Goal: Task Accomplishment & Management: Manage account settings

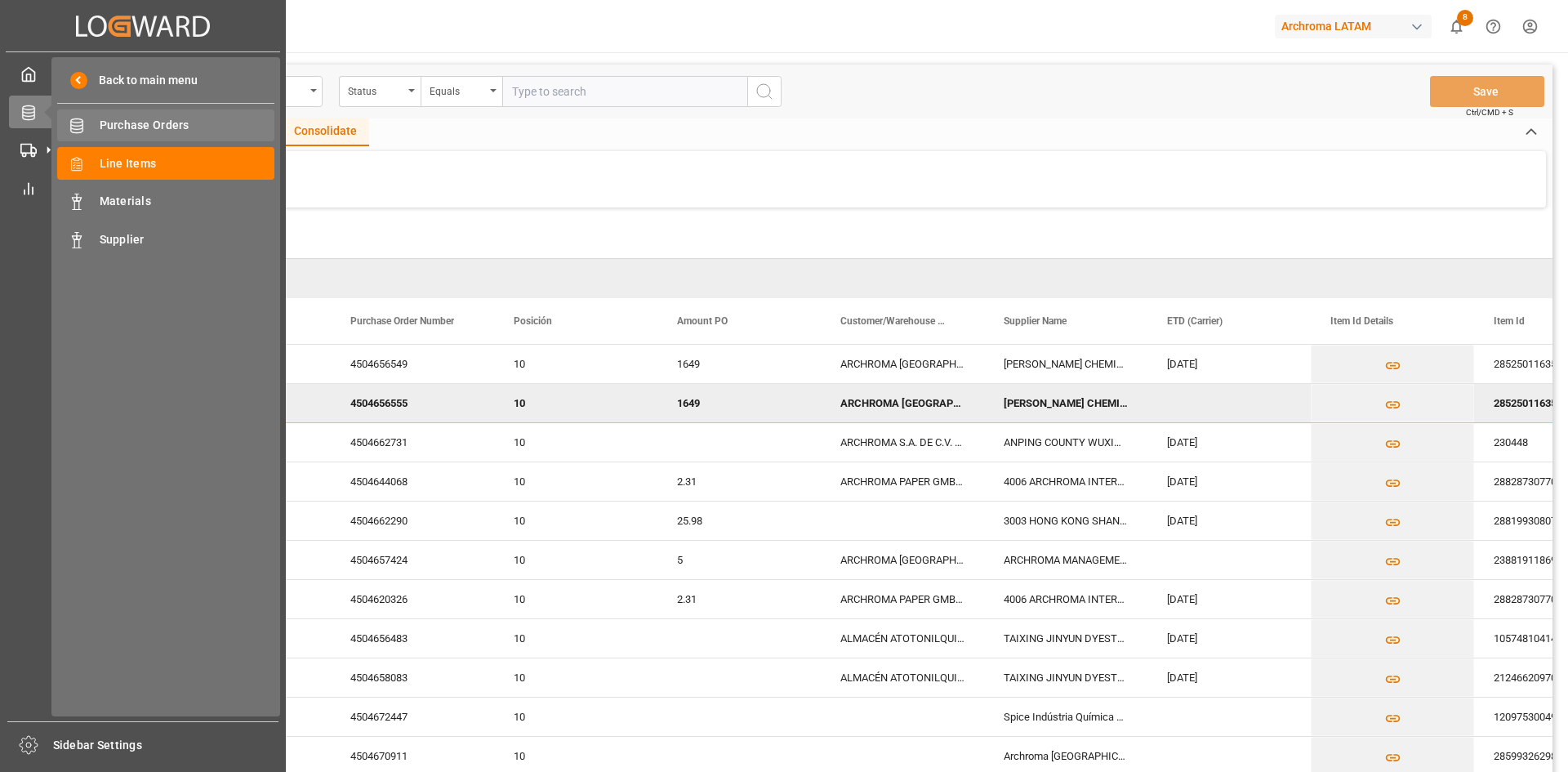
click at [156, 126] on span "Purchase Orders" at bounding box center [187, 125] width 175 height 17
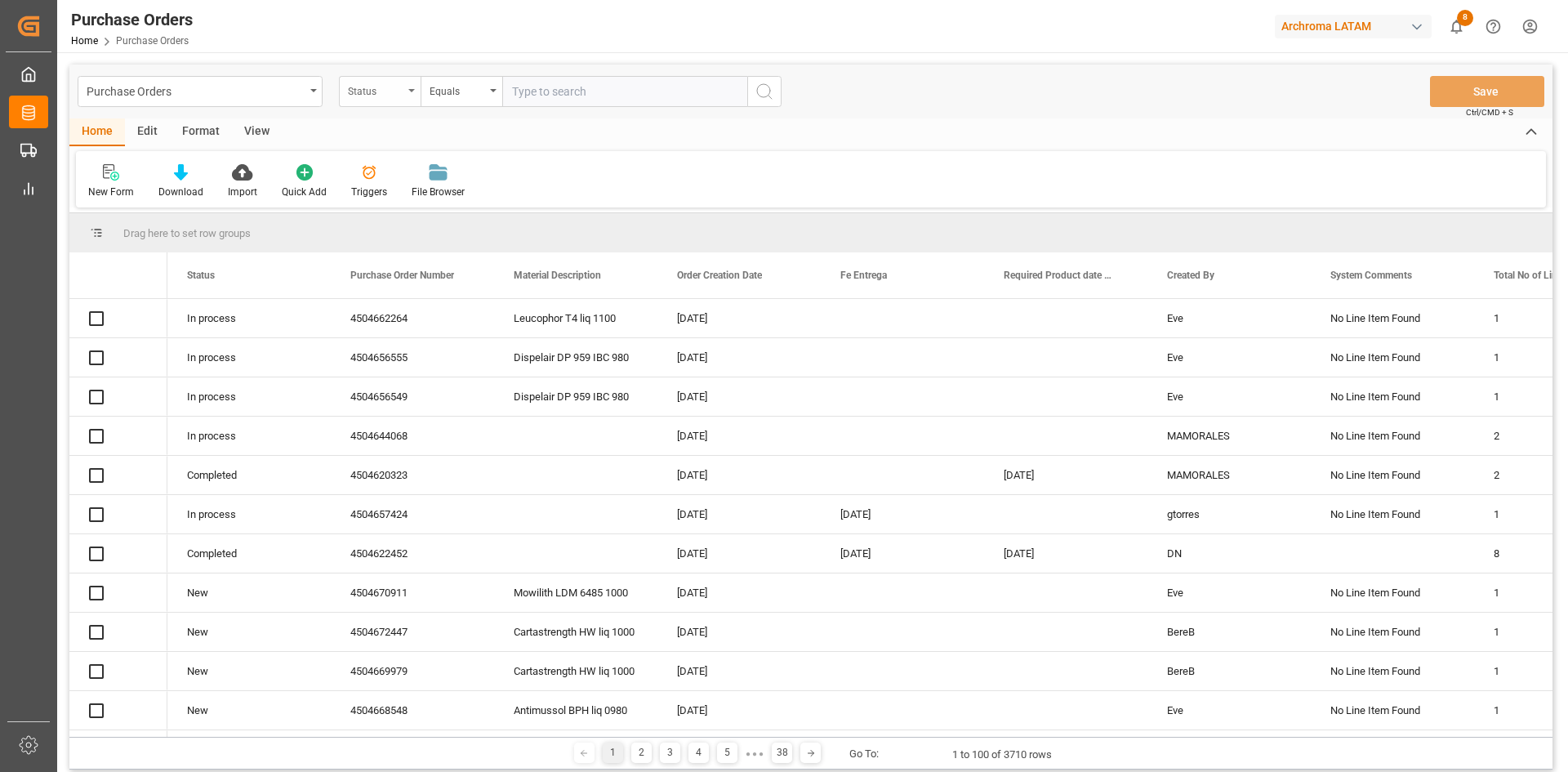
click at [399, 92] on div "Status" at bounding box center [375, 89] width 55 height 19
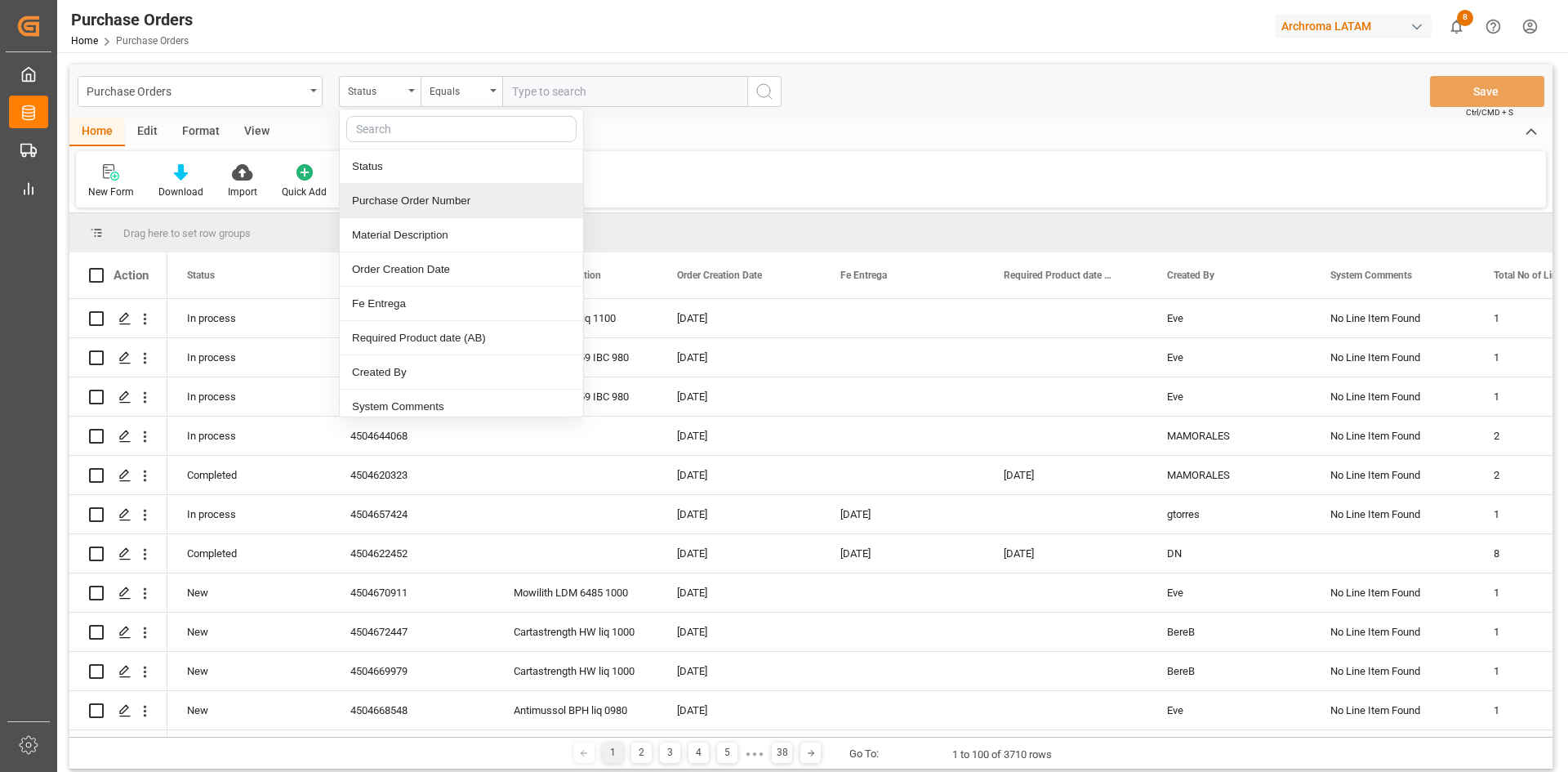
click at [430, 189] on div "Purchase Order Number" at bounding box center [462, 201] width 244 height 34
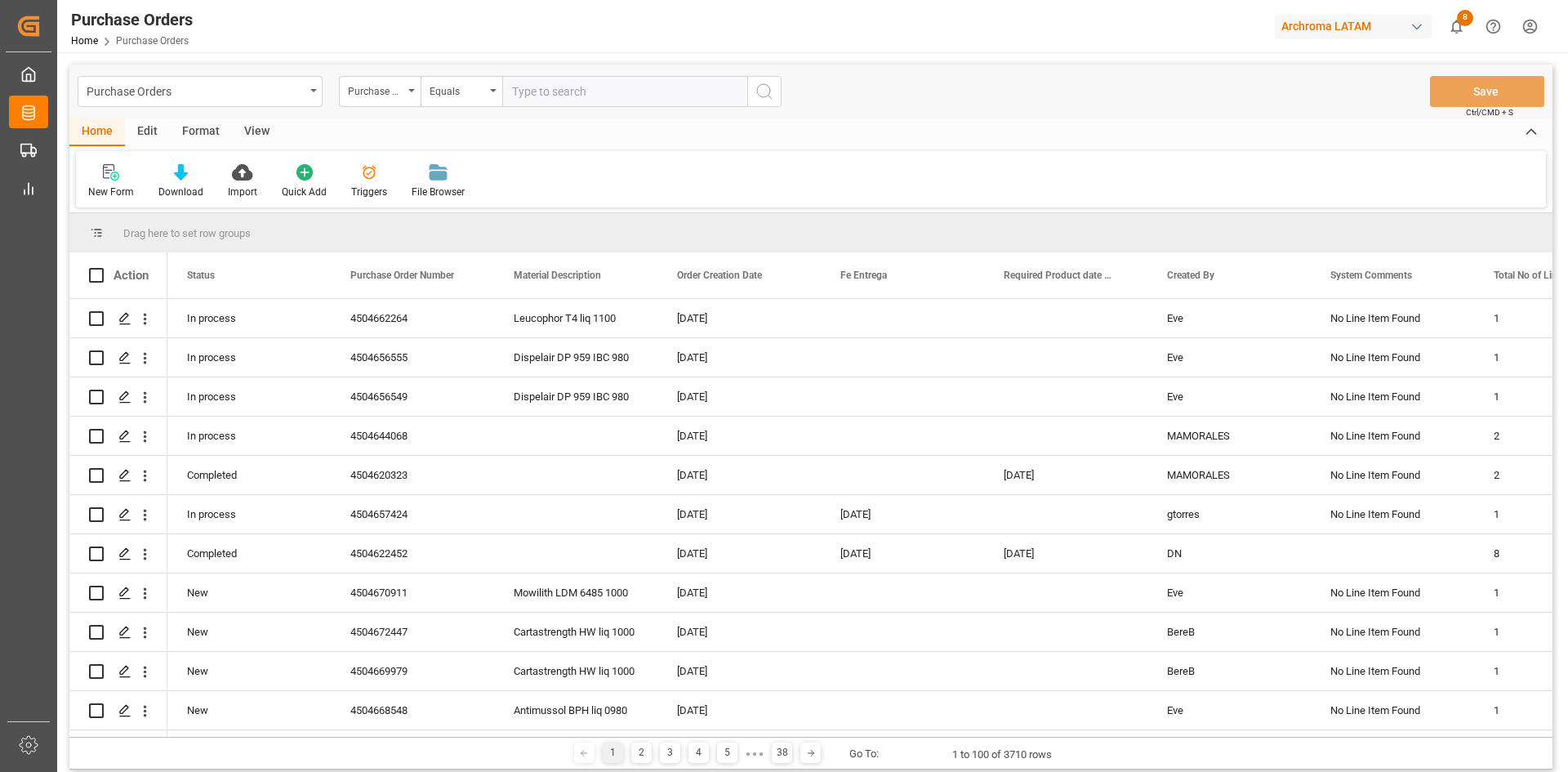
click at [589, 95] on input "text" at bounding box center [625, 91] width 245 height 31
paste input "4504639608"
type input "4504639608"
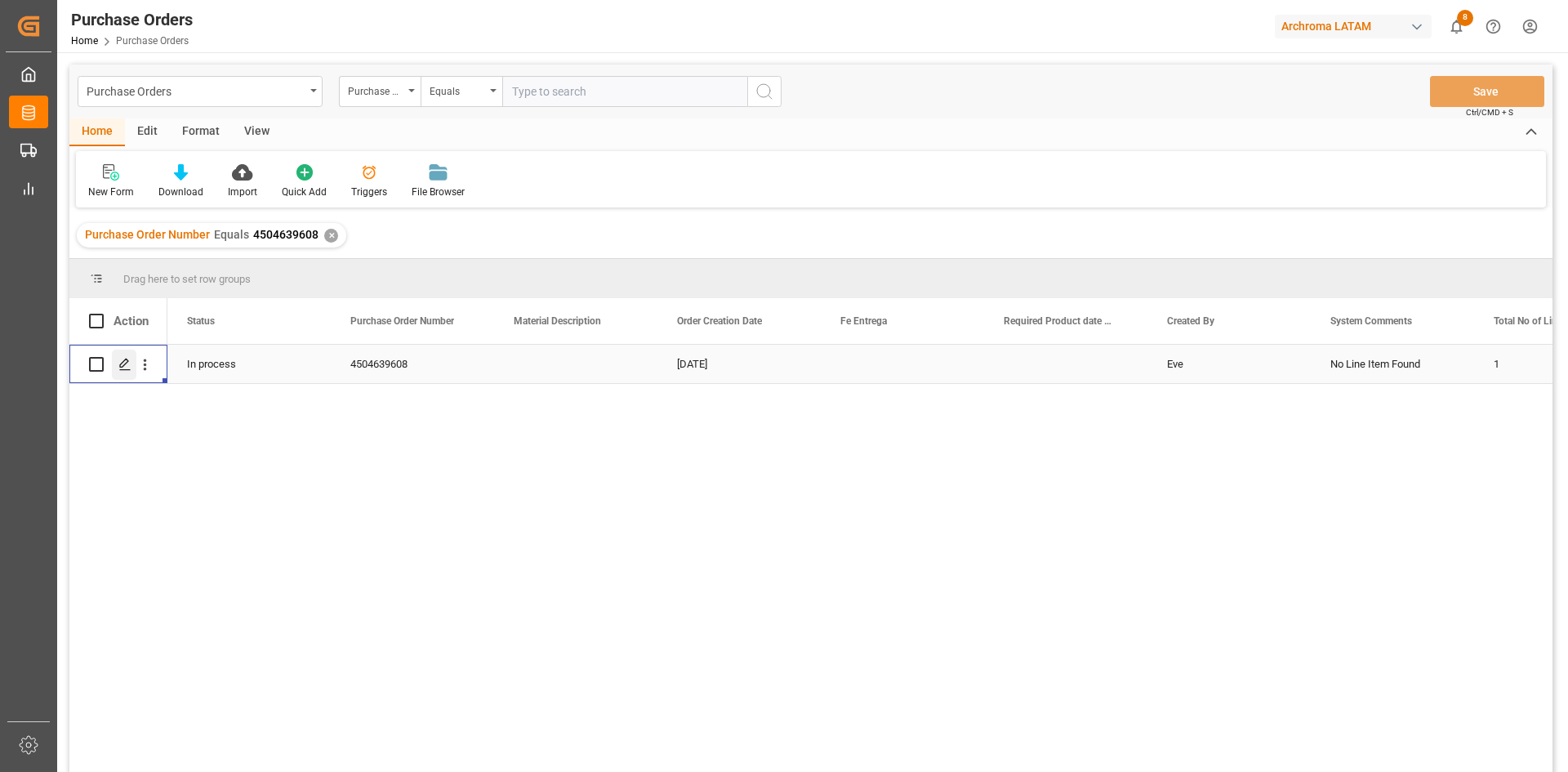
click at [125, 360] on polygon "Press SPACE to select this row." at bounding box center [124, 364] width 9 height 9
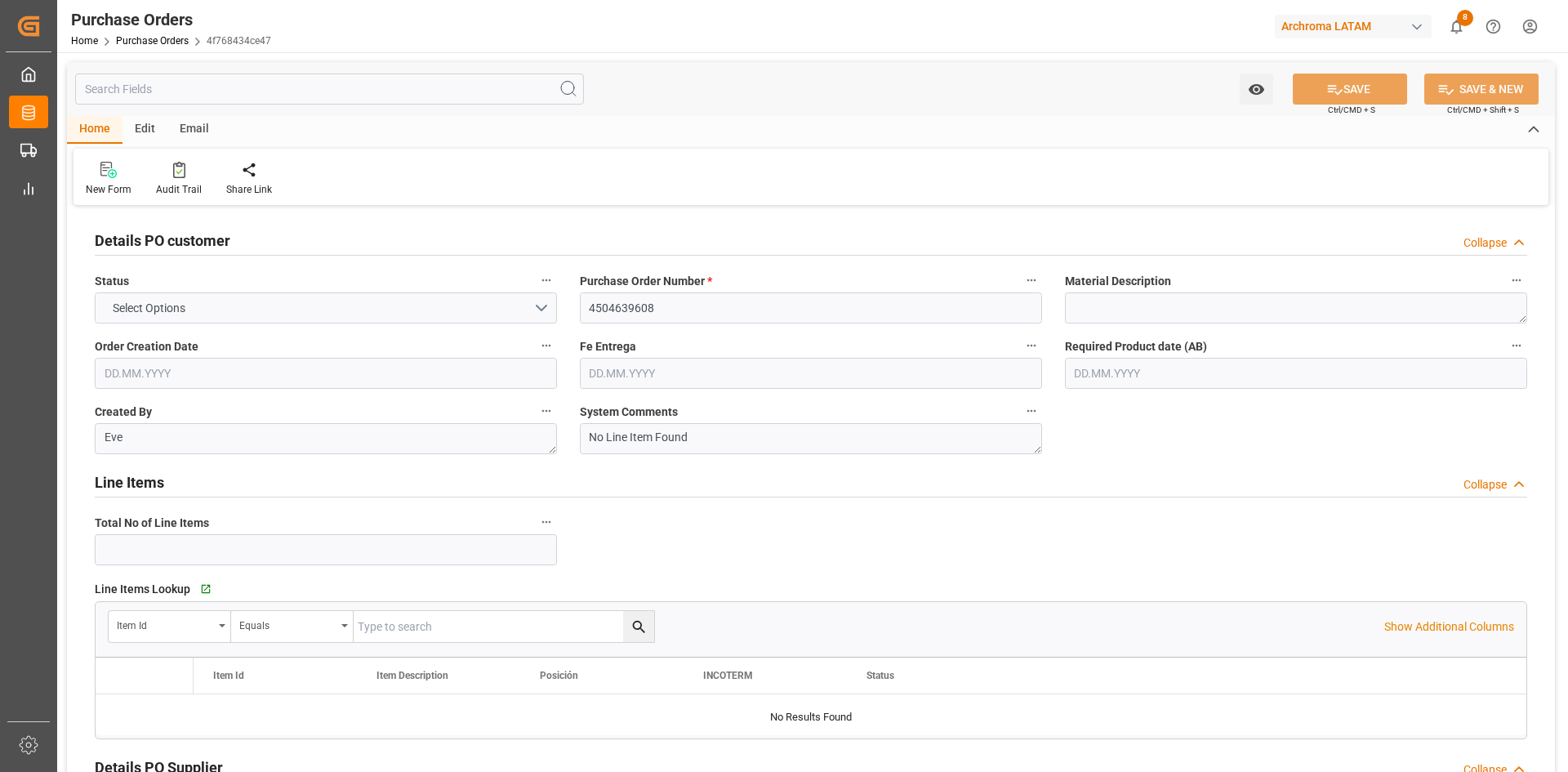
type input "1"
type input "[DATE]"
type input "21.09.2025"
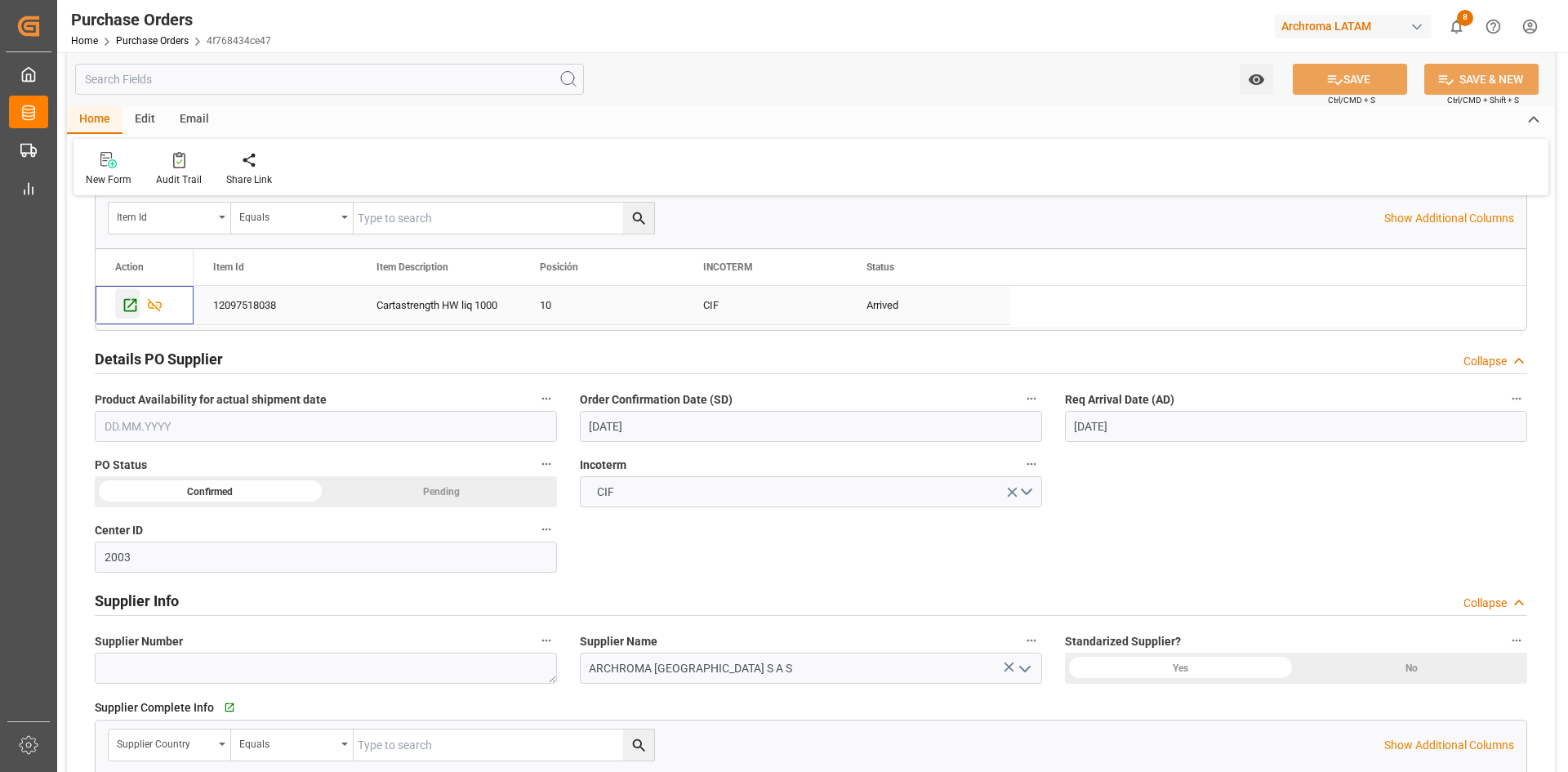
click at [136, 307] on icon "Press SPACE to select this row." at bounding box center [130, 305] width 13 height 13
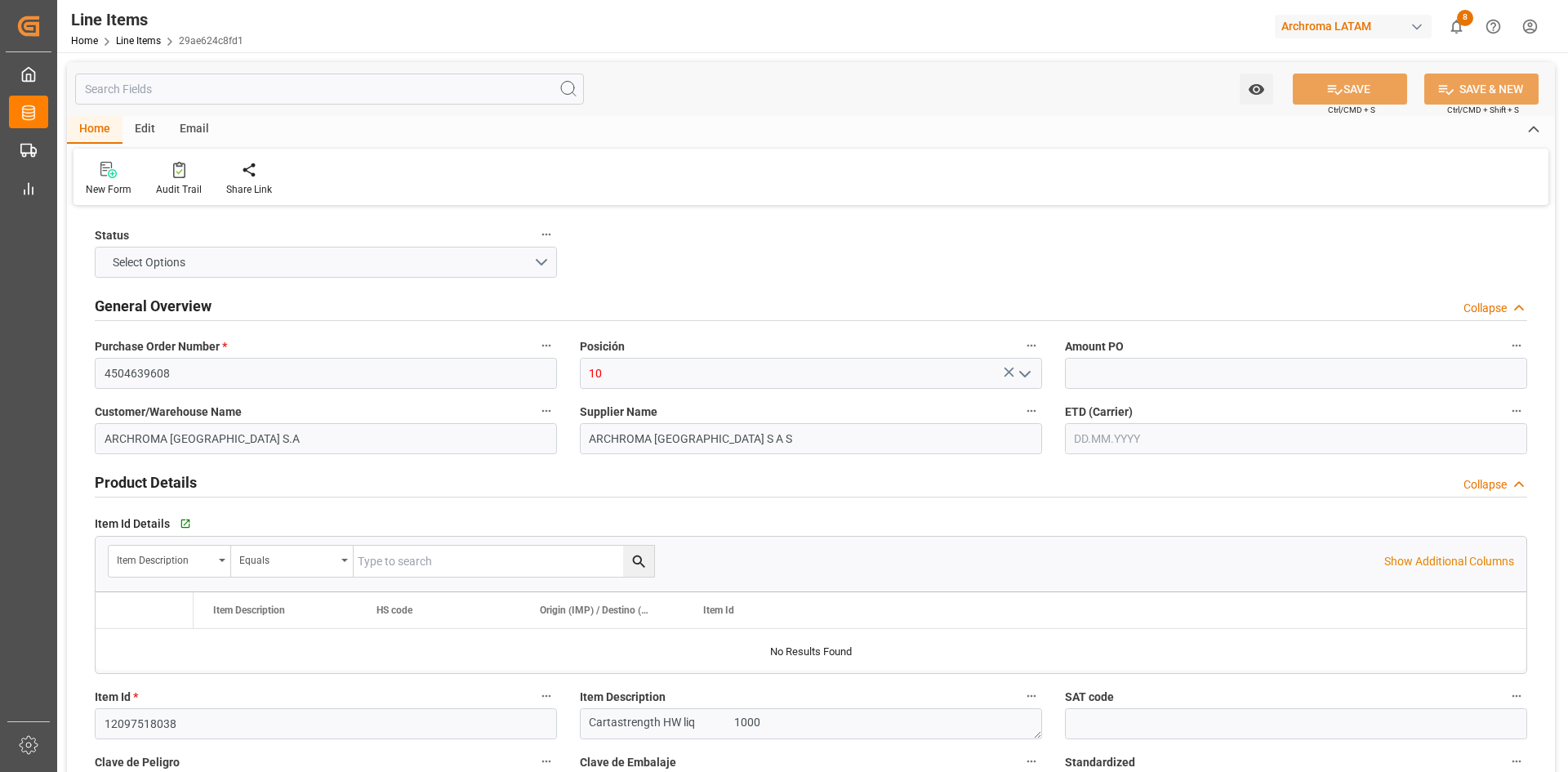
type input "1"
type input "12352116"
type input "18"
type input "18000"
type input "19098"
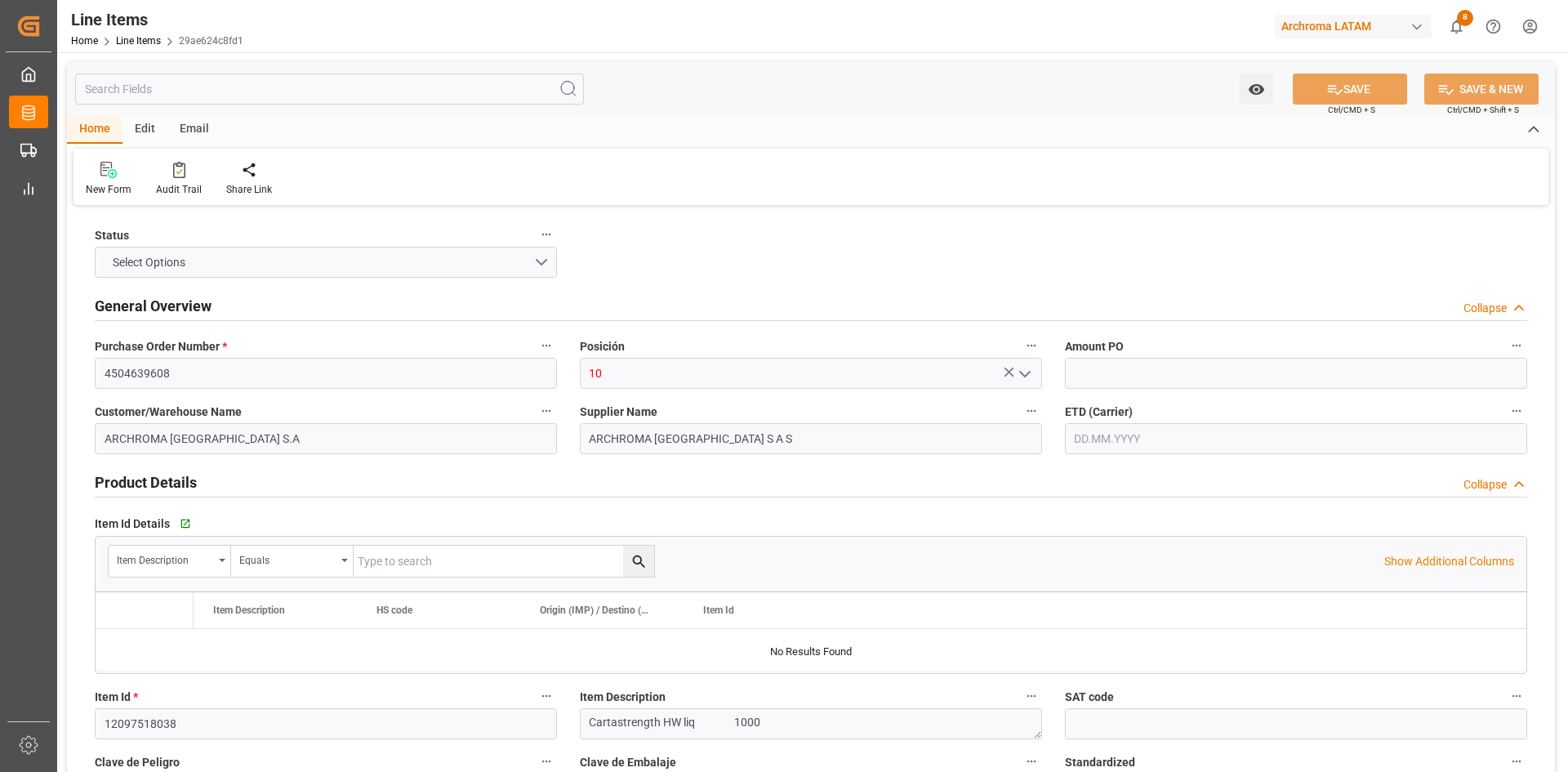
type input "17640"
type input "3908909900"
type input "[DATE]"
type input "[DATE] 09:14"
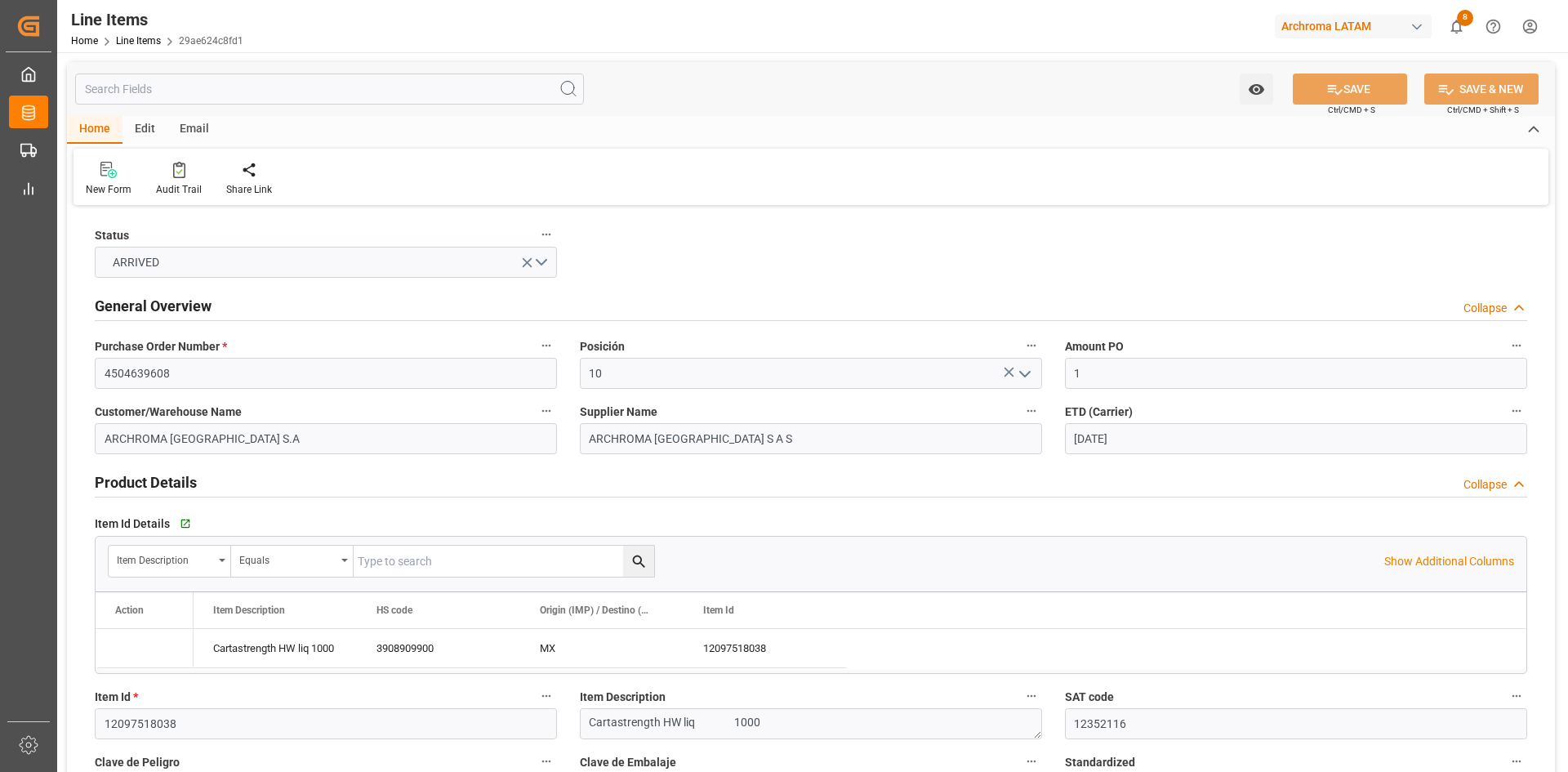
type input "[DATE] 15:31"
type input "[DATE]"
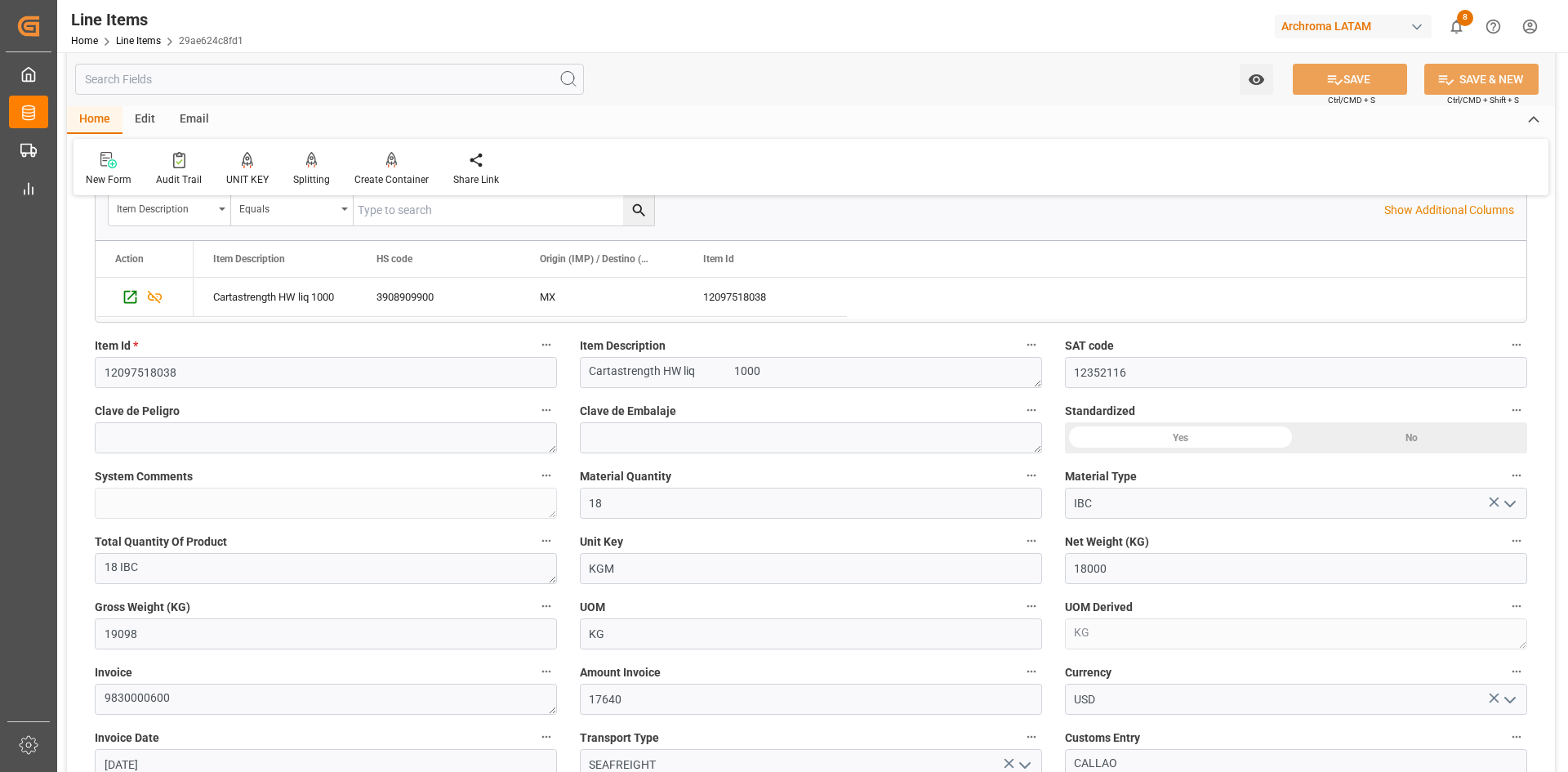
scroll to position [245, 0]
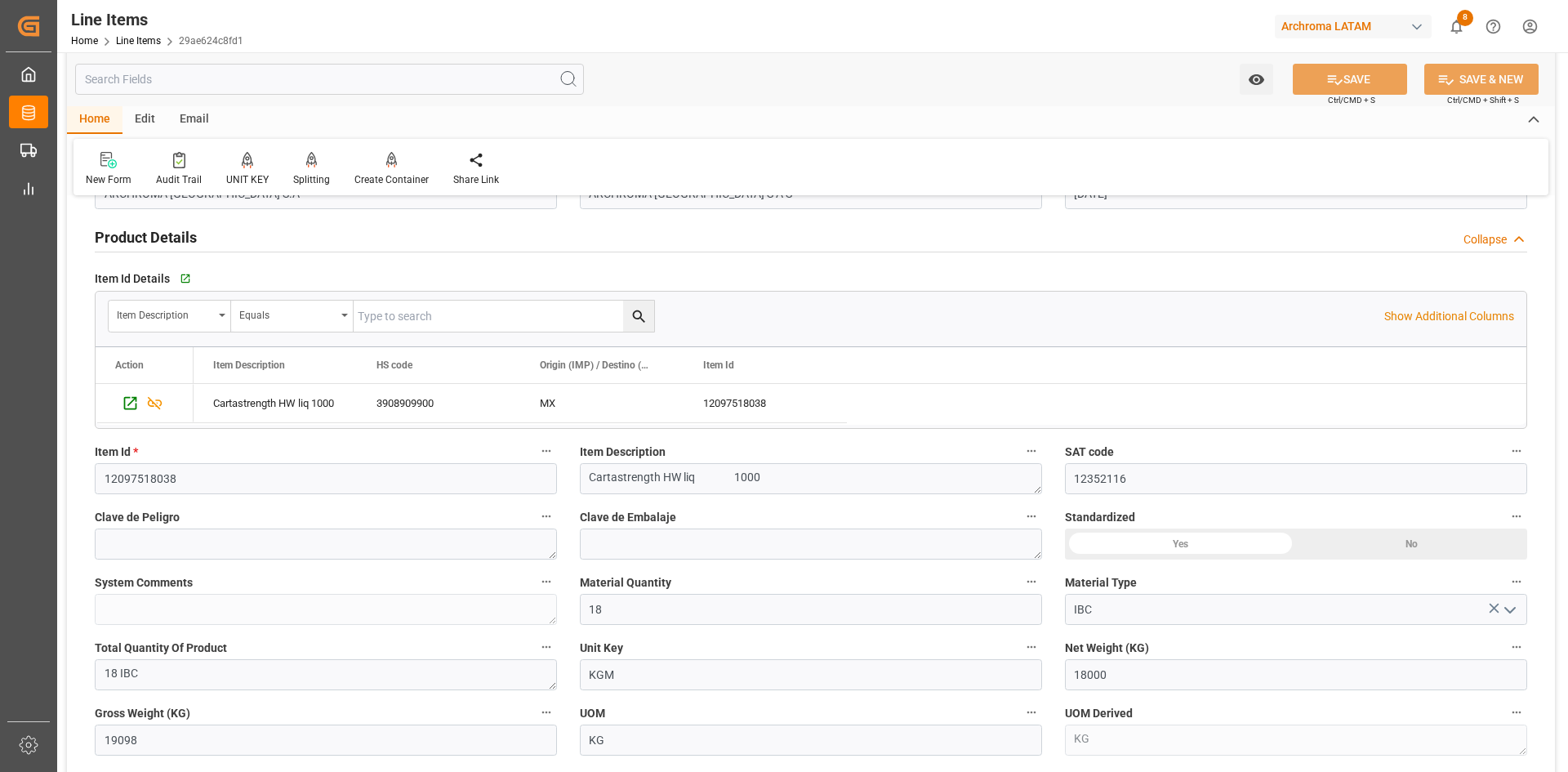
drag, startPoint x: 1341, startPoint y: 347, endPoint x: 792, endPoint y: 666, distance: 635.0
click at [1341, 347] on div "Item Description HS code Origin (IMP) / Destino (EXPO)" at bounding box center [859, 365] width 1333 height 36
